Goal: Task Accomplishment & Management: Manage account settings

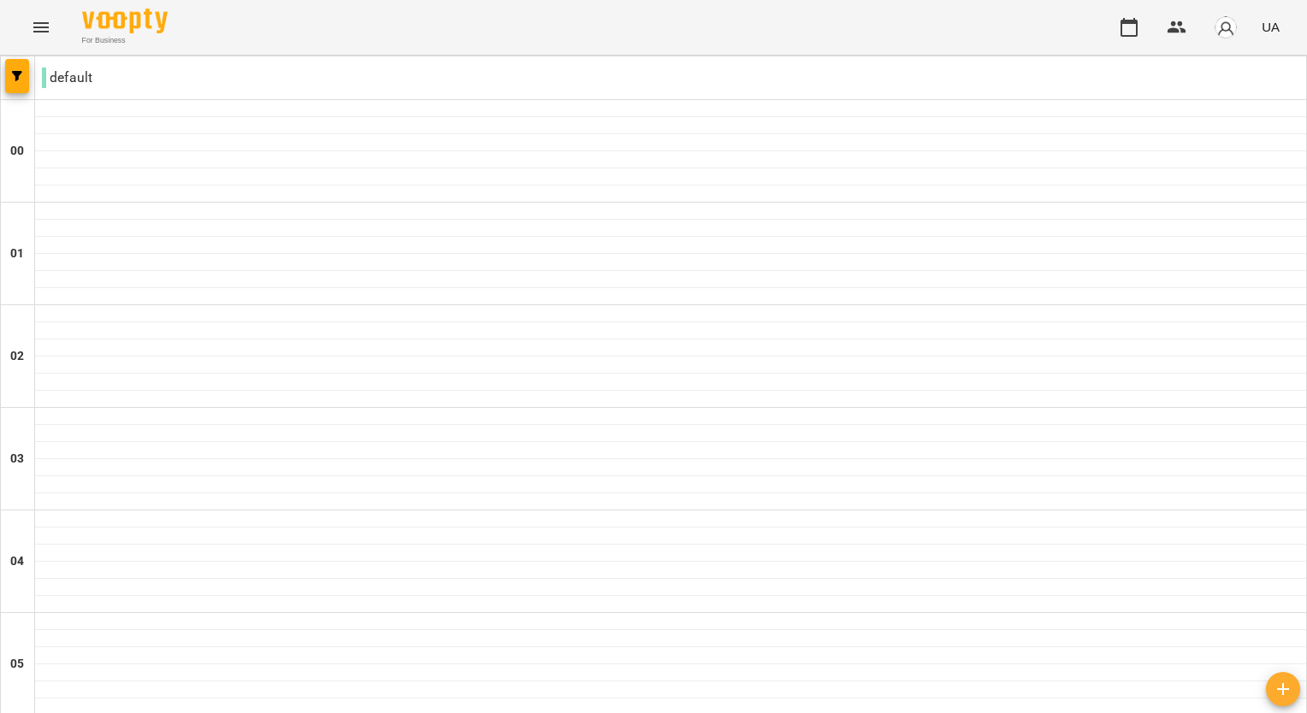
scroll to position [1625, 0]
drag, startPoint x: 127, startPoint y: 353, endPoint x: 105, endPoint y: 374, distance: 30.3
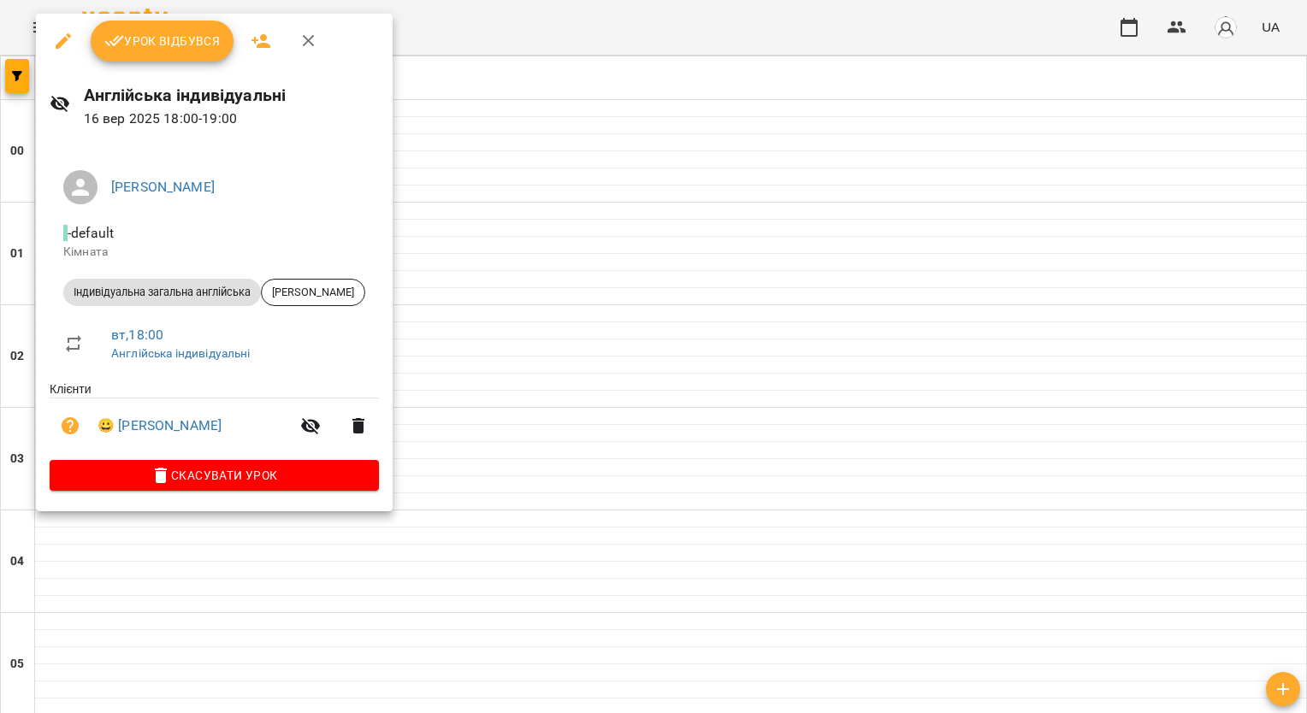
click at [178, 52] on button "Урок відбувся" at bounding box center [163, 41] width 144 height 41
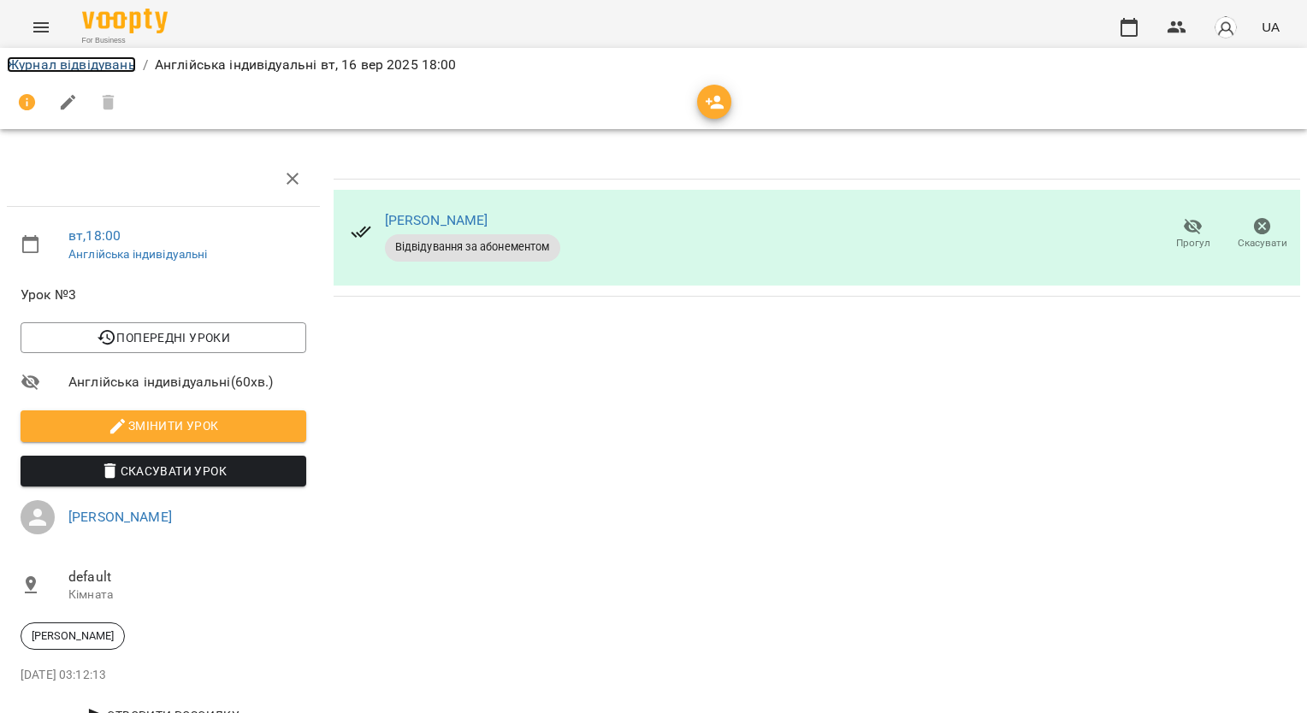
click at [82, 69] on link "Журнал відвідувань" at bounding box center [71, 64] width 129 height 16
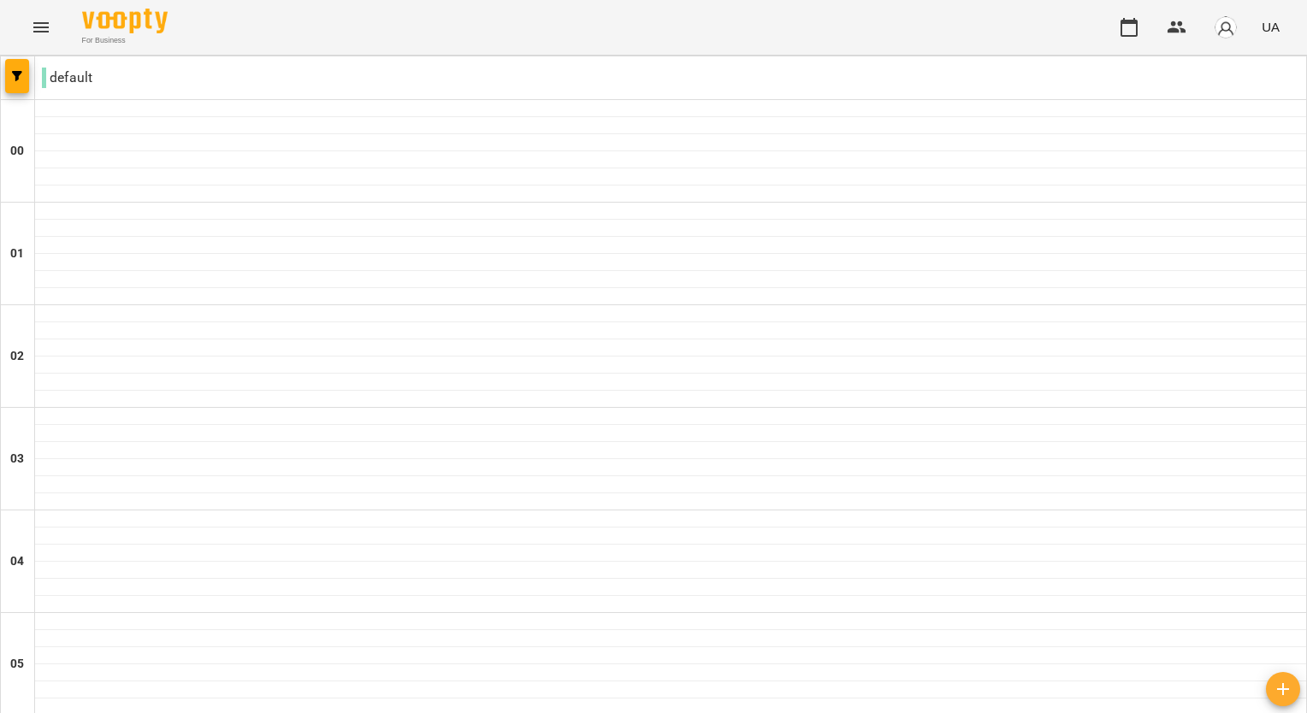
scroll to position [1796, 0]
drag, startPoint x: 165, startPoint y: 330, endPoint x: 114, endPoint y: 299, distance: 59.8
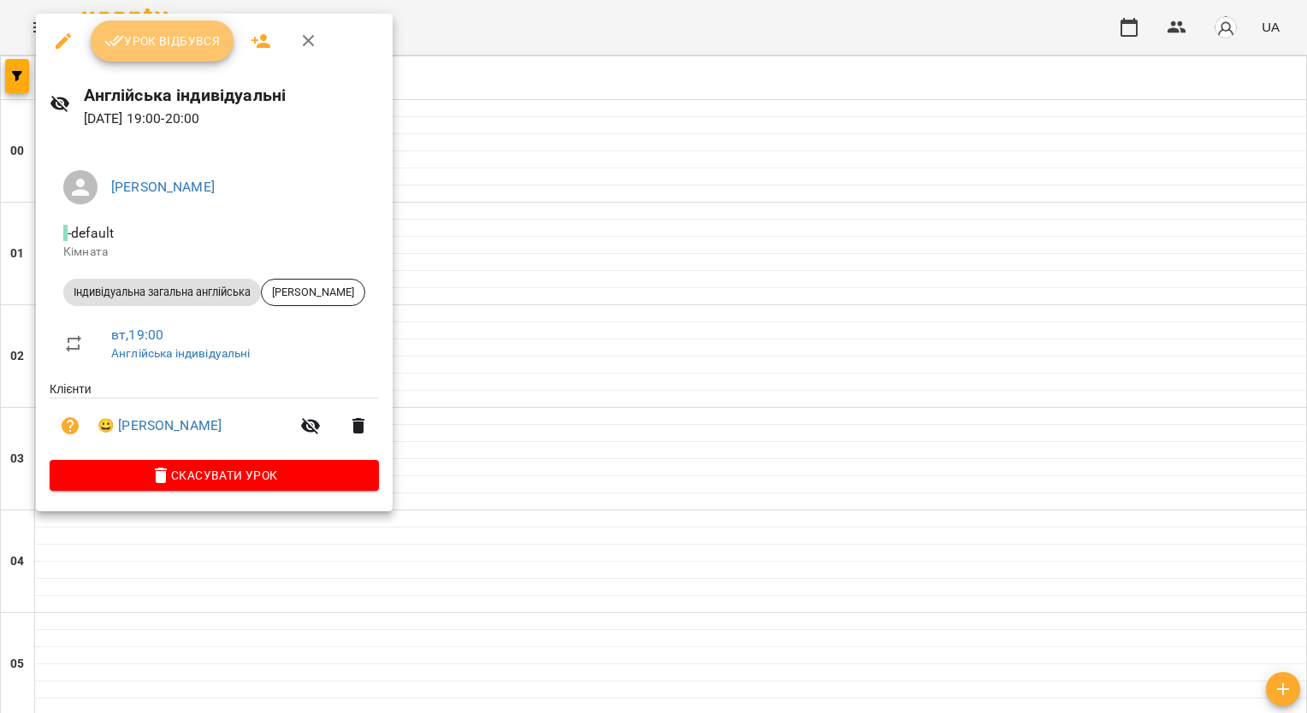
click at [135, 46] on span "Урок відбувся" at bounding box center [162, 41] width 116 height 21
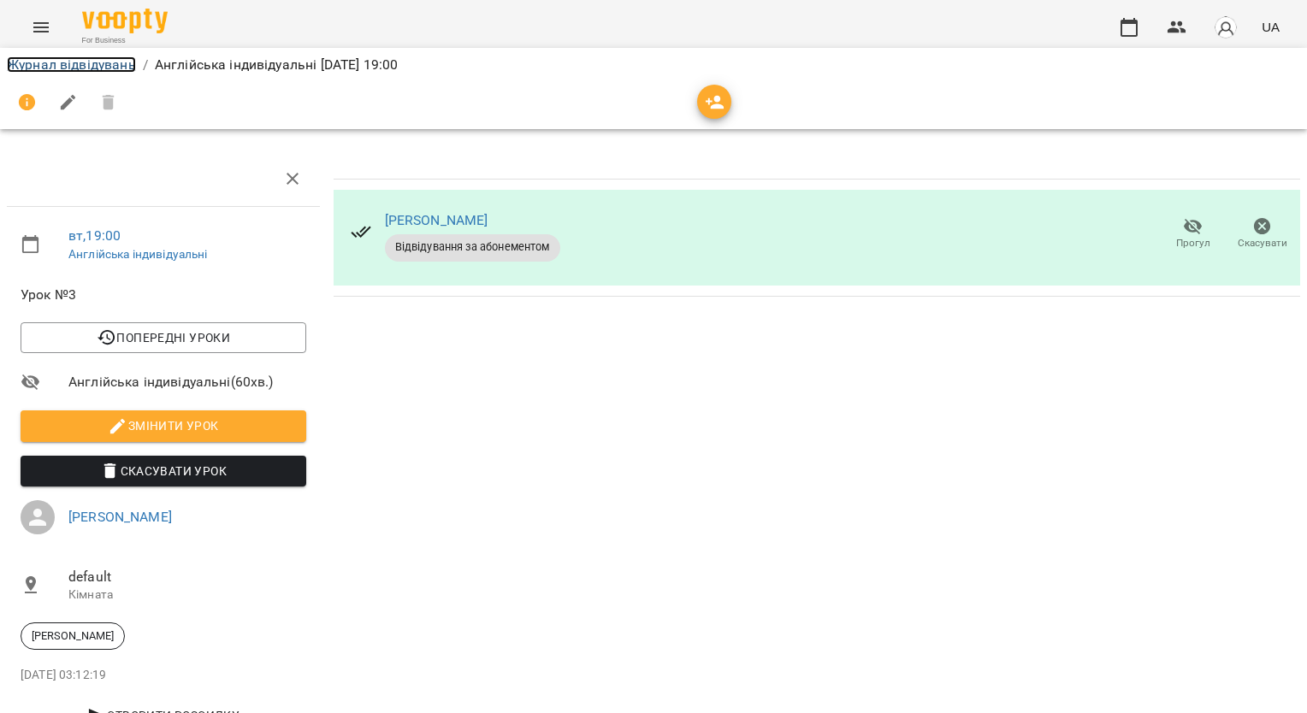
click at [107, 66] on link "Журнал відвідувань" at bounding box center [71, 64] width 129 height 16
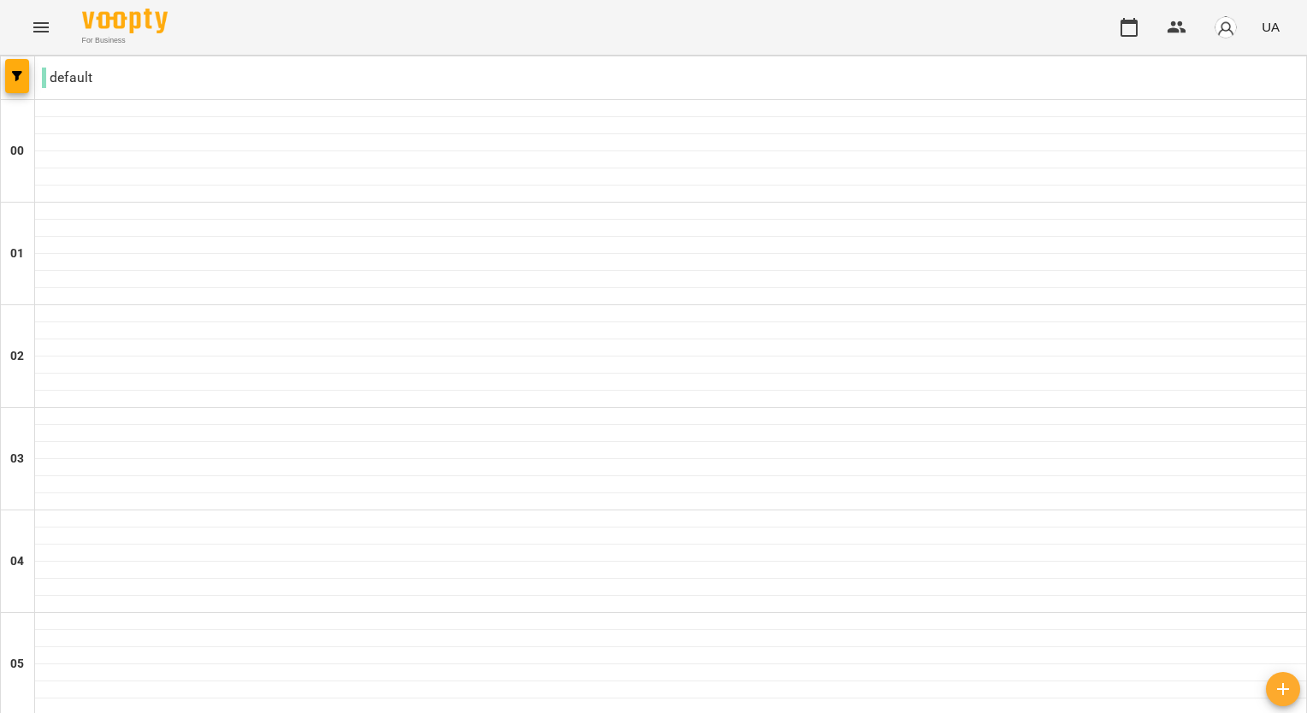
scroll to position [1625, 0]
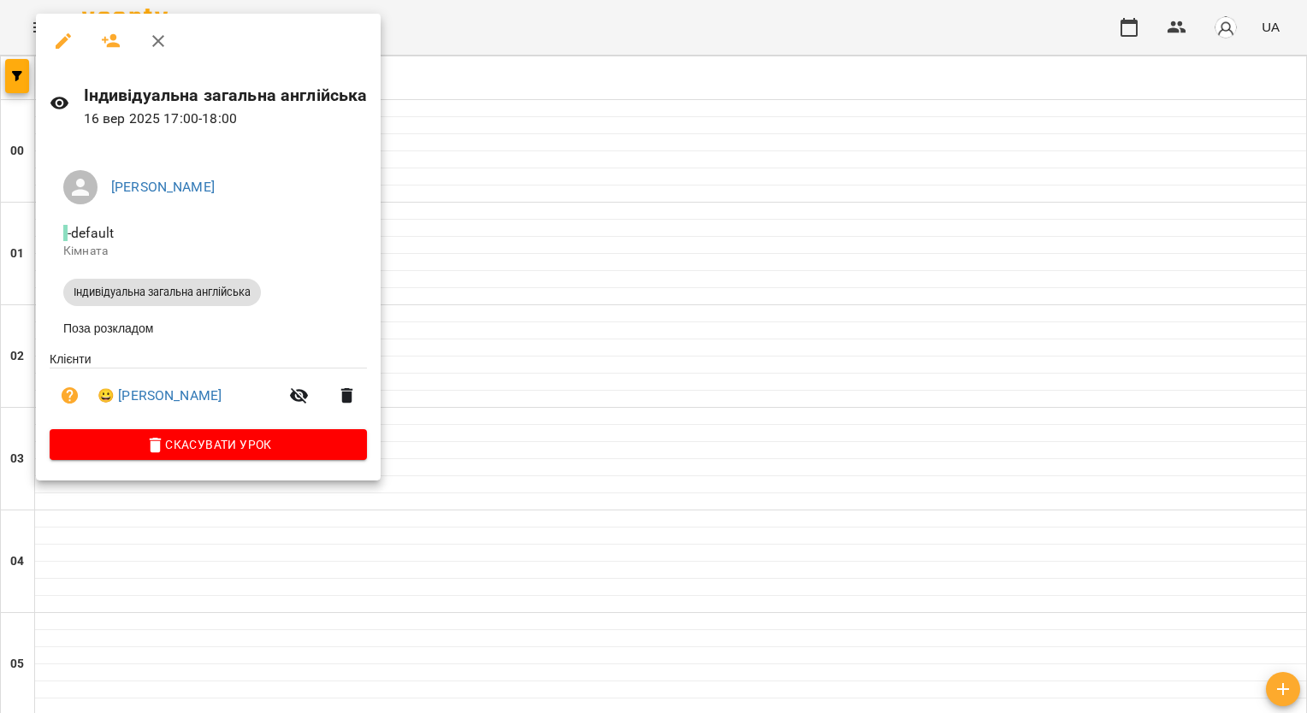
click at [419, 267] on div at bounding box center [653, 356] width 1307 height 713
